Goal: Information Seeking & Learning: Learn about a topic

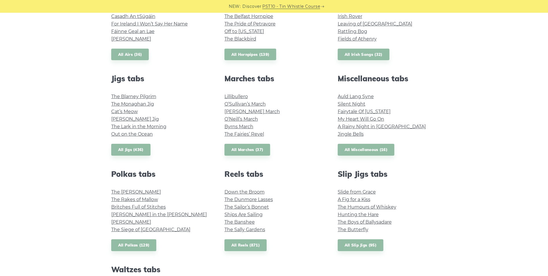
scroll to position [260, 0]
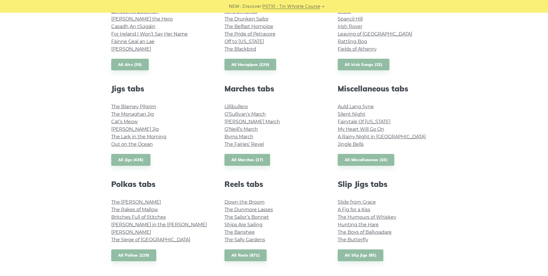
click at [359, 129] on link "My Heart Will Go On" at bounding box center [361, 128] width 47 height 5
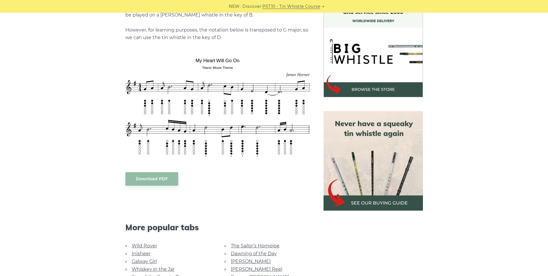
scroll to position [173, 0]
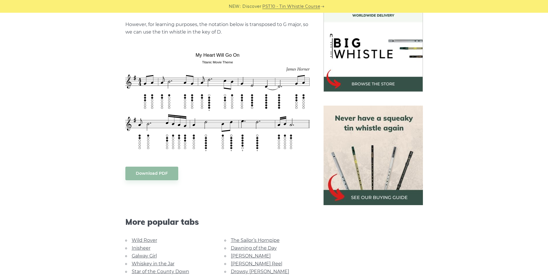
click at [362, 125] on img at bounding box center [373, 154] width 99 height 99
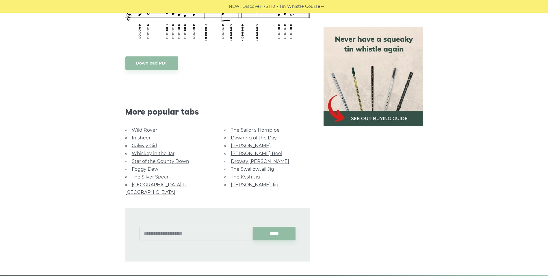
scroll to position [289, 0]
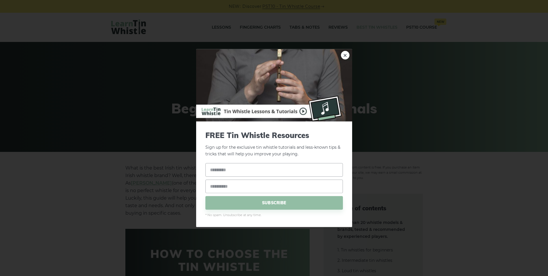
click at [343, 55] on link "×" at bounding box center [345, 55] width 9 height 9
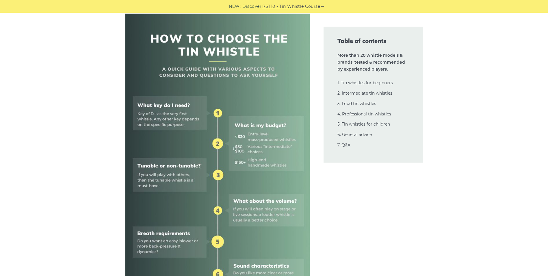
scroll to position [231, 0]
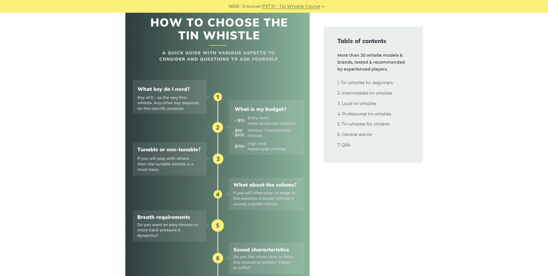
click at [348, 93] on link "2. Intermediate tin whistles" at bounding box center [365, 92] width 55 height 5
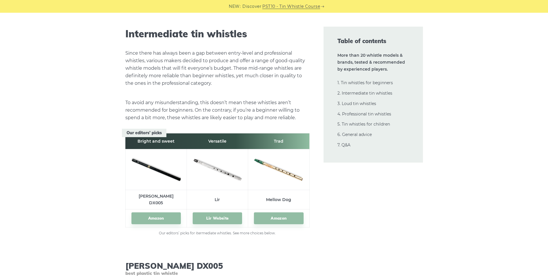
scroll to position [3174, 0]
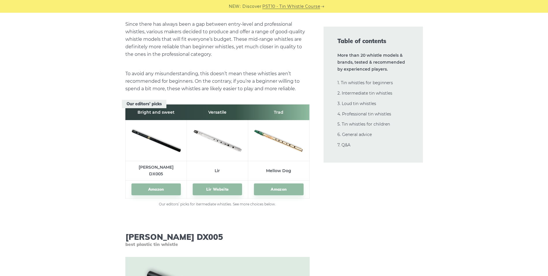
click at [355, 84] on link "1. Tin whistles for beginners" at bounding box center [365, 82] width 55 height 5
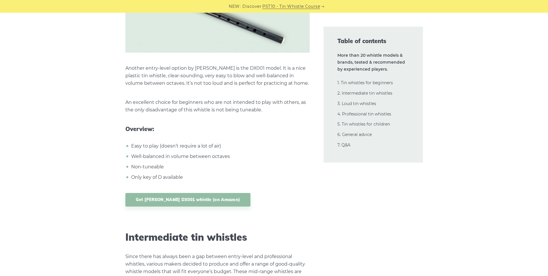
scroll to position [2913, 0]
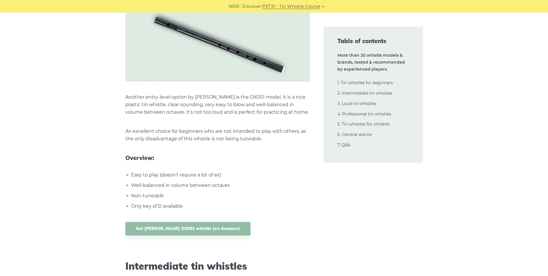
click at [370, 123] on link "5. Tin whistles for children" at bounding box center [364, 123] width 53 height 5
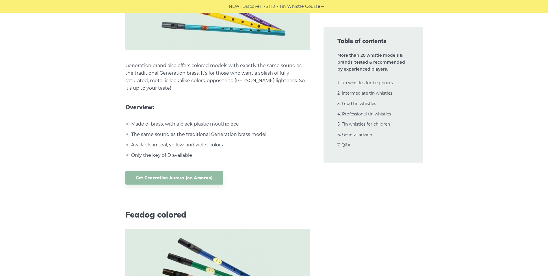
scroll to position [11000, 0]
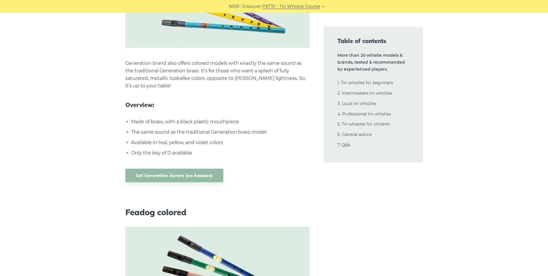
click at [387, 84] on link "1. Tin whistles for beginners" at bounding box center [365, 82] width 55 height 5
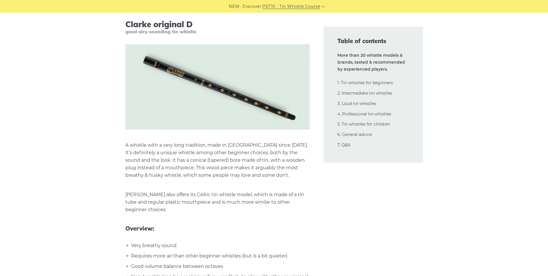
scroll to position [1930, 0]
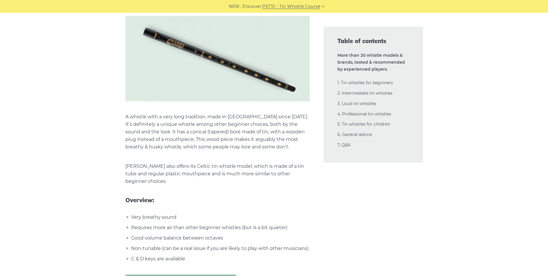
click at [352, 113] on link "4. Professional tin whistles" at bounding box center [365, 113] width 54 height 5
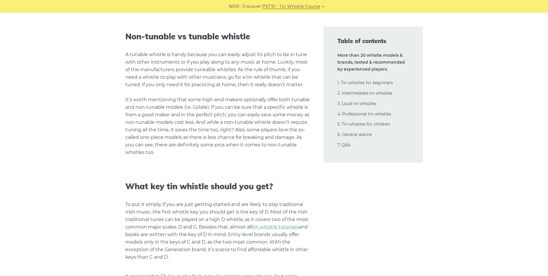
scroll to position [12105, 0]
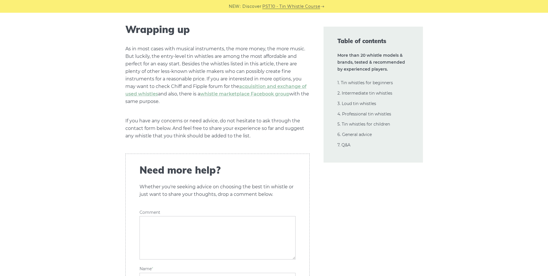
scroll to position [13377, 0]
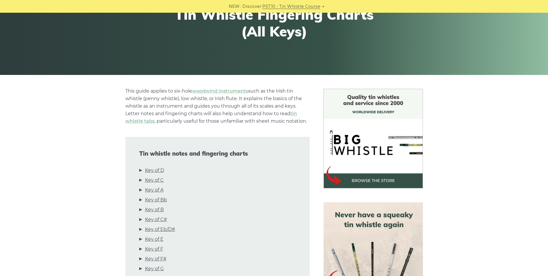
scroll to position [87, 0]
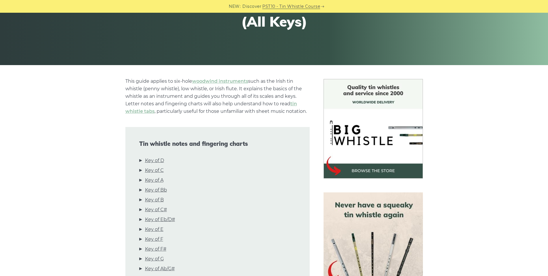
click at [159, 171] on link "Key of C" at bounding box center [154, 170] width 19 height 8
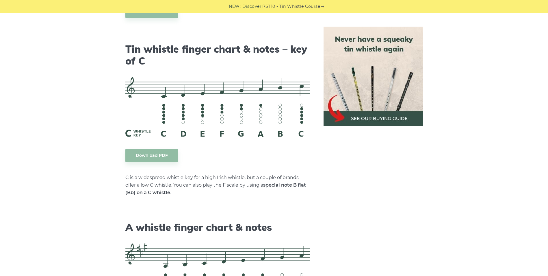
scroll to position [1447, 0]
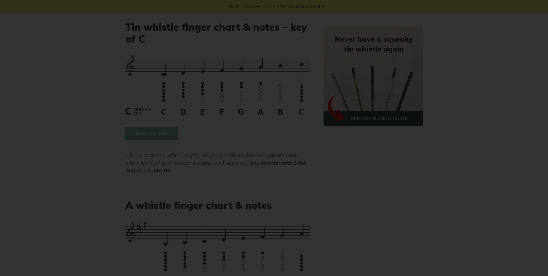
click at [240, 130] on div "×" at bounding box center [274, 138] width 548 height 276
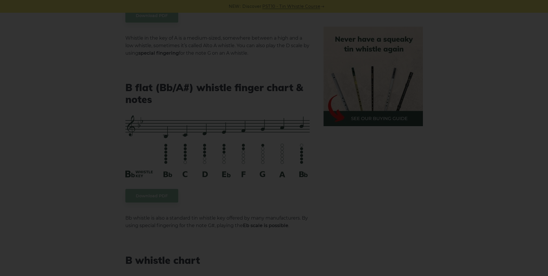
scroll to position [1736, 0]
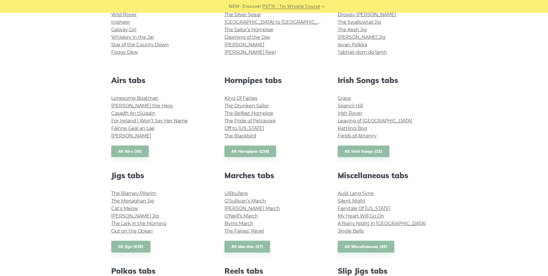
scroll to position [202, 0]
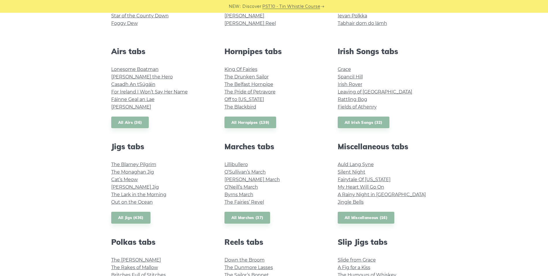
click at [344, 70] on link "Grace" at bounding box center [344, 68] width 13 height 5
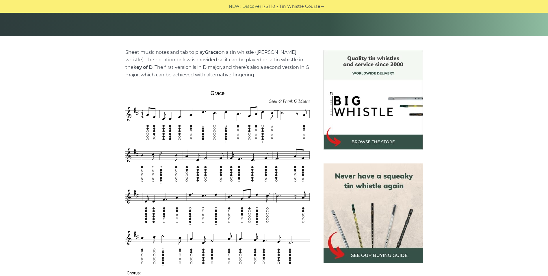
scroll to position [144, 0]
